Goal: Information Seeking & Learning: Learn about a topic

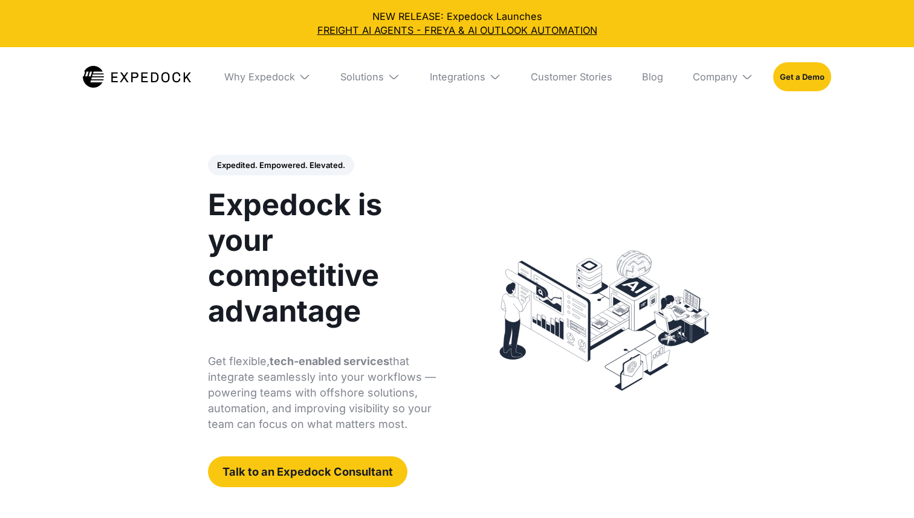
select select
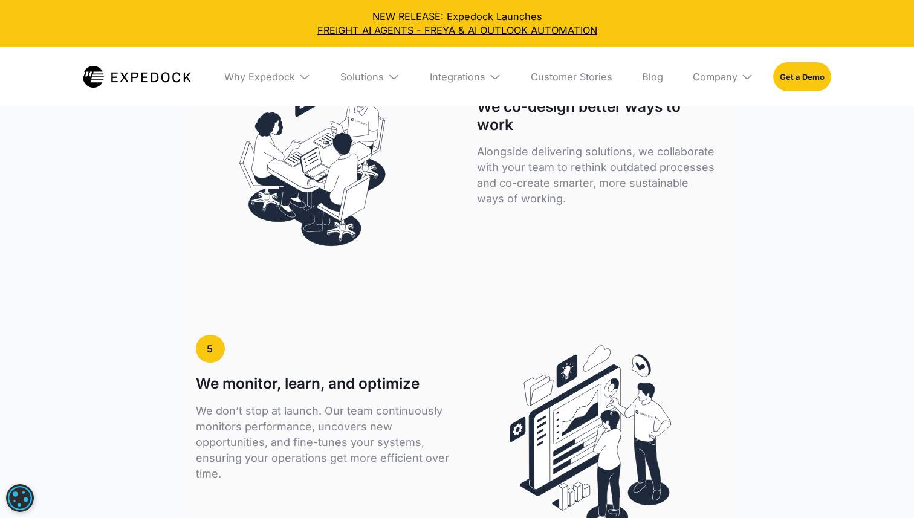
scroll to position [2890, 0]
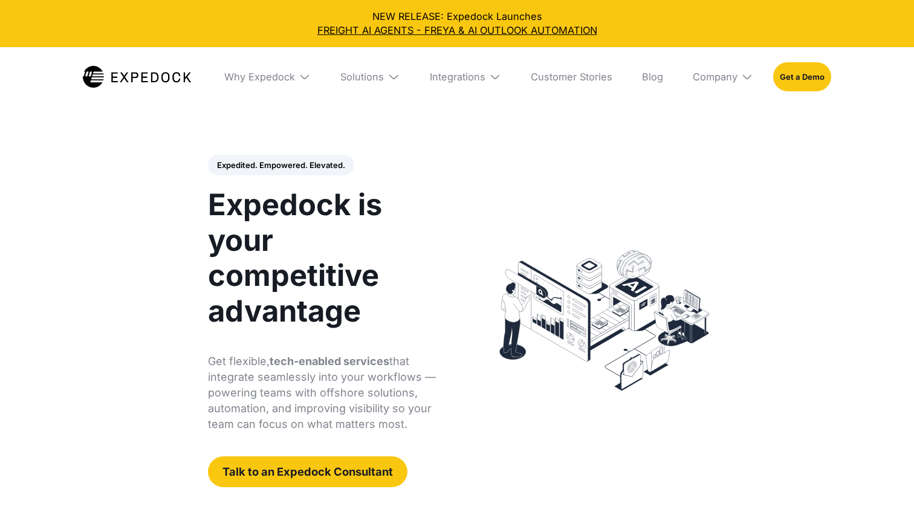
select select
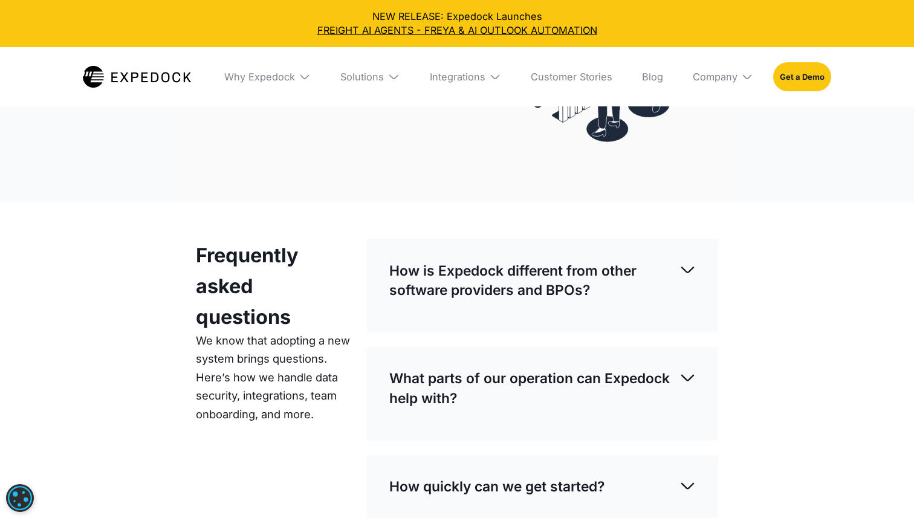
click at [515, 276] on p "How is Expedock different from other software providers and BPOs?" at bounding box center [534, 280] width 290 height 39
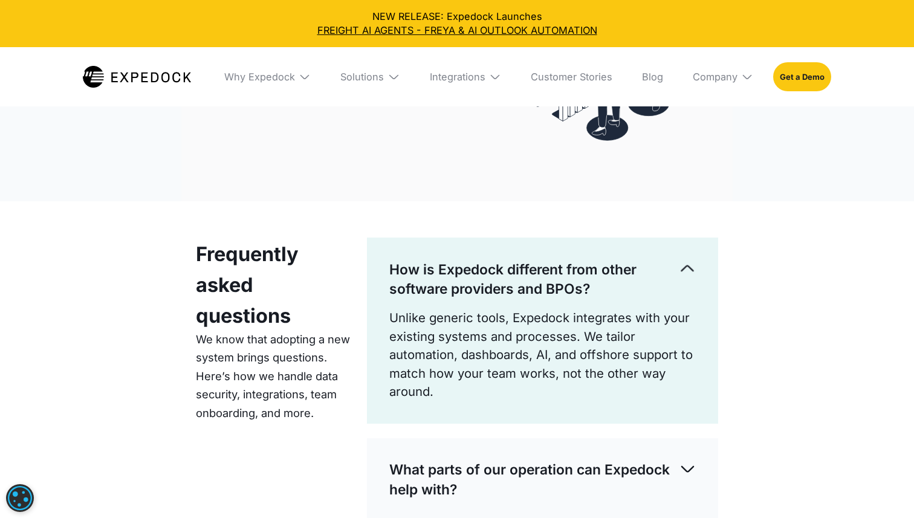
scroll to position [3280, 0]
click at [537, 277] on p "How is Expedock different from other software providers and BPOs?" at bounding box center [534, 278] width 290 height 39
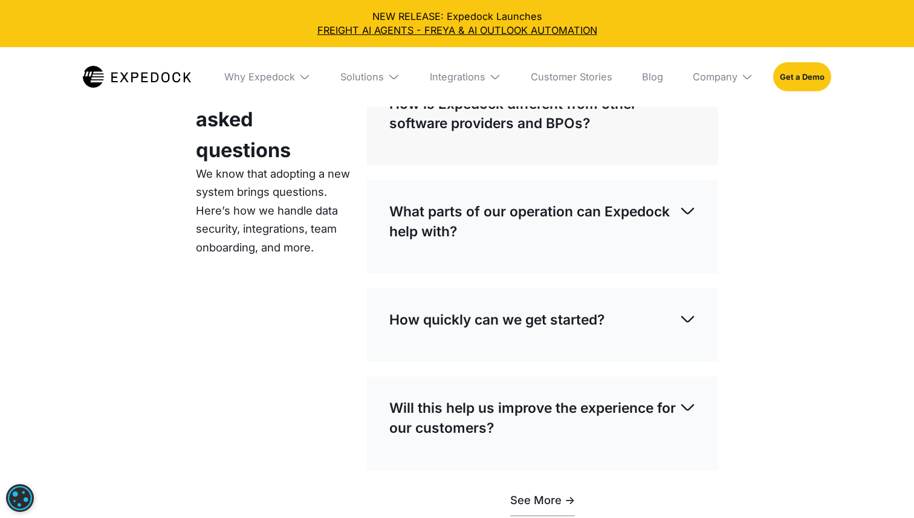
click at [555, 339] on div "How quickly can we get started? Typical onboarding ranges from 2 to 6 weeks dep…" at bounding box center [542, 325] width 351 height 74
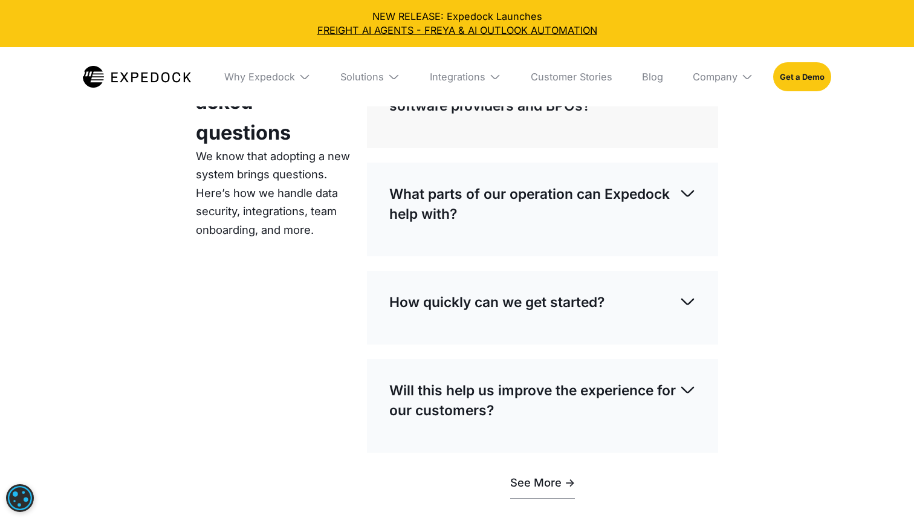
click at [556, 312] on div "How quickly can we get started?" at bounding box center [542, 302] width 307 height 39
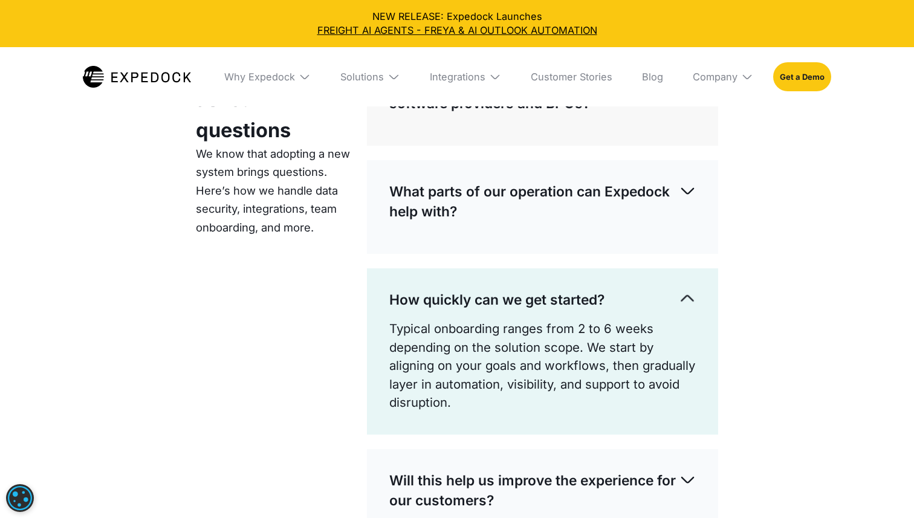
scroll to position [3465, 0]
